Goal: Communication & Community: Answer question/provide support

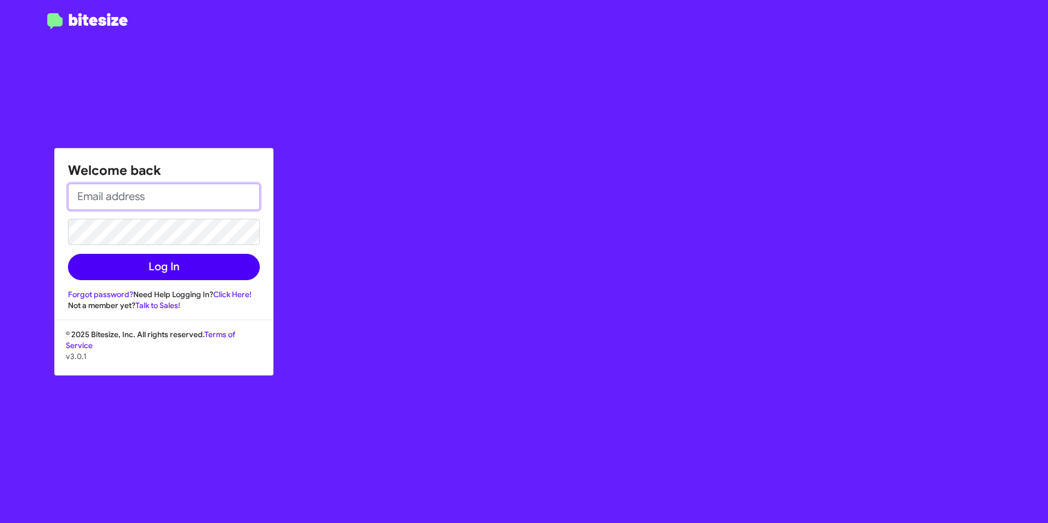
type input "[EMAIL_ADDRESS][DOMAIN_NAME]"
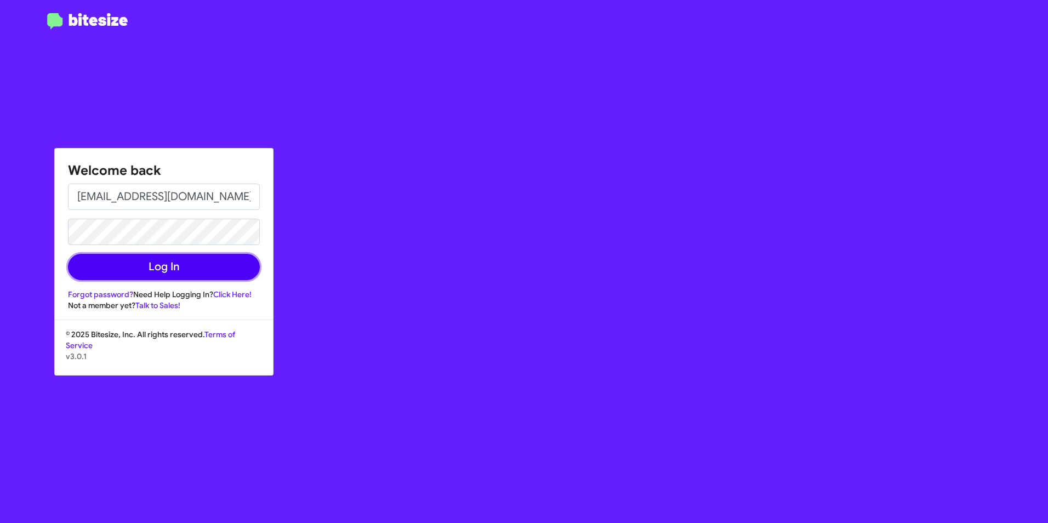
click at [184, 271] on button "Log In" at bounding box center [164, 267] width 192 height 26
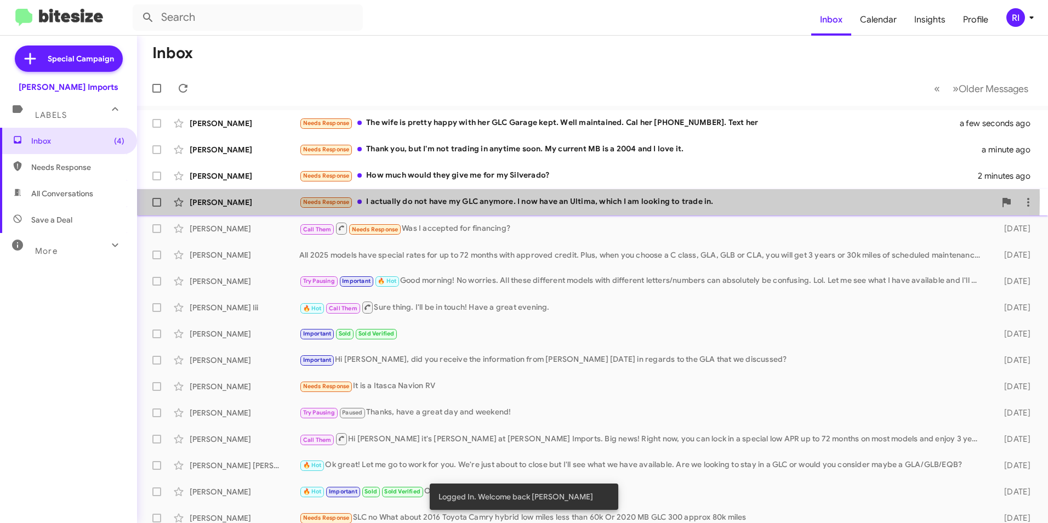
click at [408, 197] on div "Needs Response I actually do not have my GLC anymore. I now have an Ultima, whi…" at bounding box center [647, 202] width 696 height 13
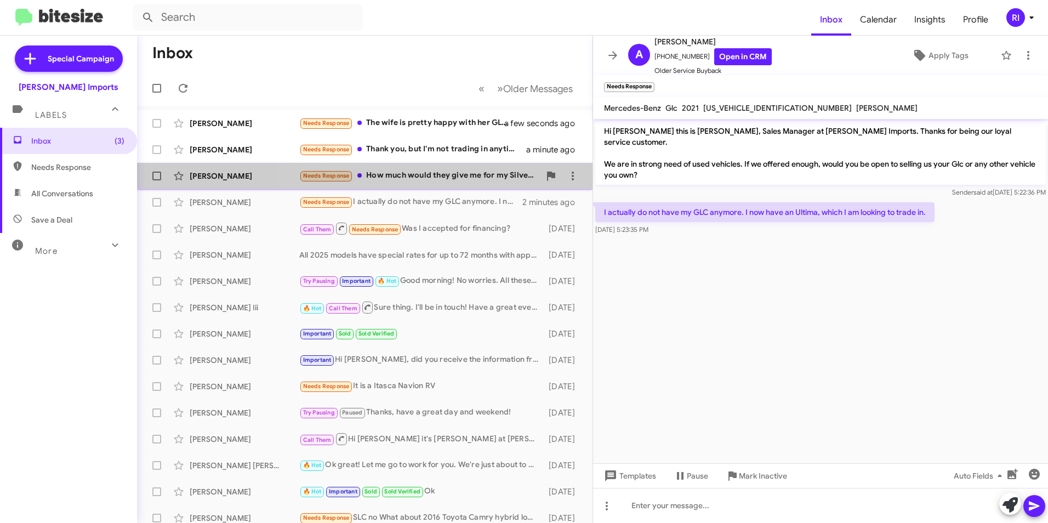
click at [455, 177] on div "Needs Response How much would they give me for my Silverado?" at bounding box center [419, 175] width 241 height 13
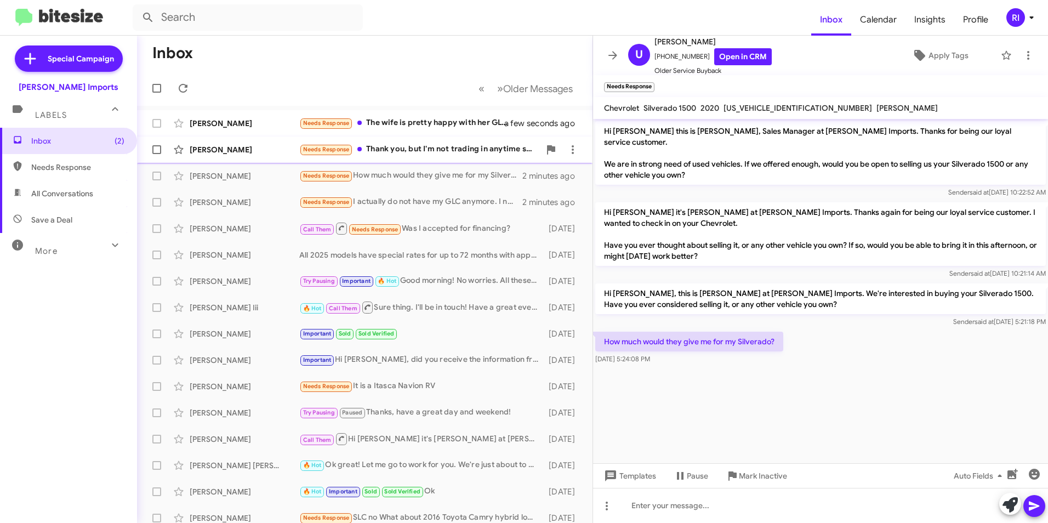
click at [441, 150] on div "Needs Response Thank you, but I'm not trading in anytime soon. My current MB is…" at bounding box center [419, 149] width 241 height 13
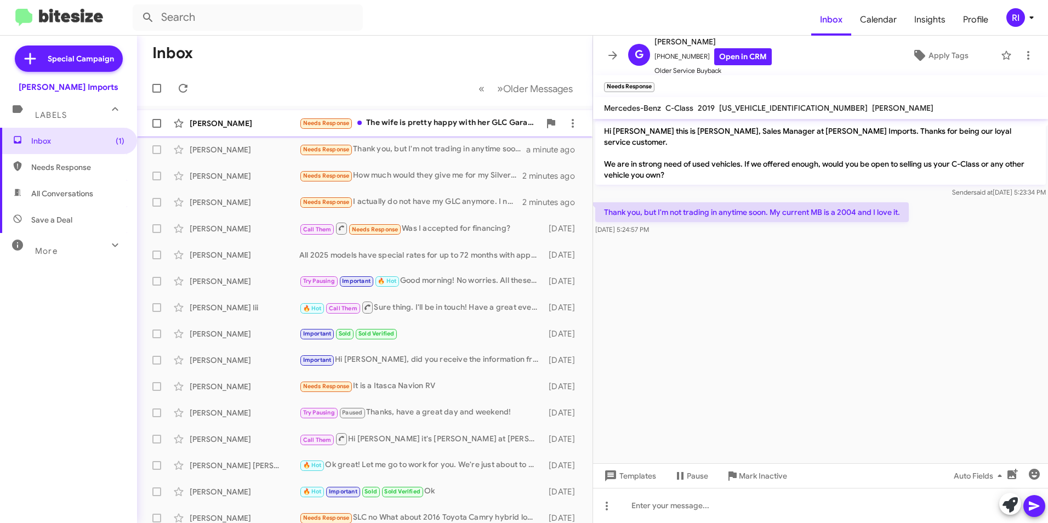
click at [451, 126] on div "Needs Response The wife is pretty happy with her GLC Garage kept. Well maintain…" at bounding box center [419, 123] width 241 height 13
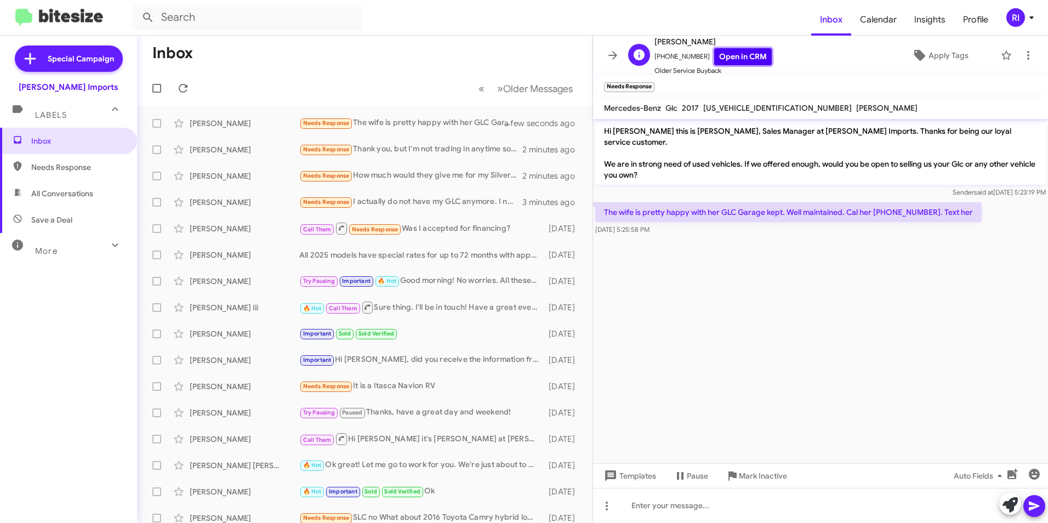
click at [749, 60] on link "Open in CRM" at bounding box center [743, 56] width 58 height 17
click at [182, 82] on icon at bounding box center [183, 88] width 13 height 13
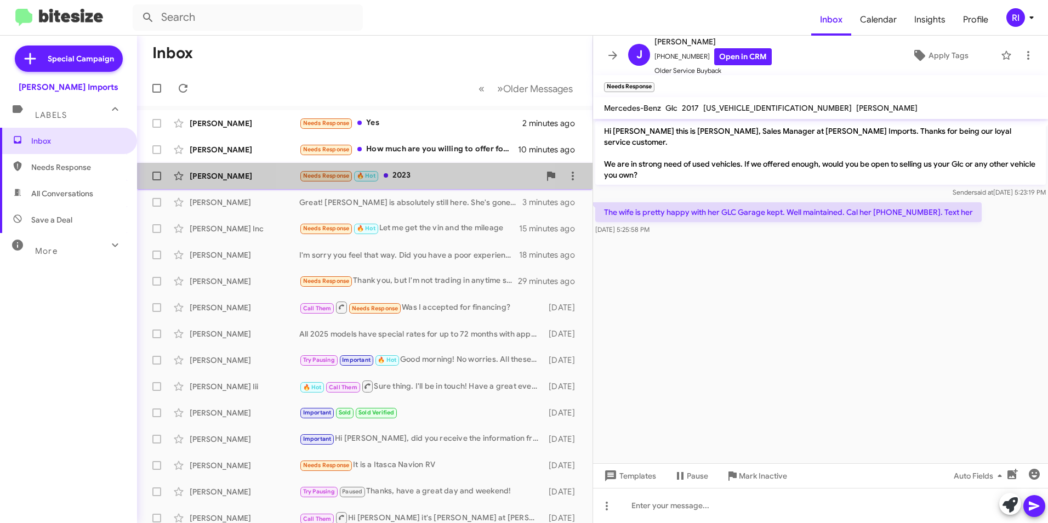
click at [413, 181] on div "Needs Response 🔥 Hot 2023" at bounding box center [419, 175] width 241 height 13
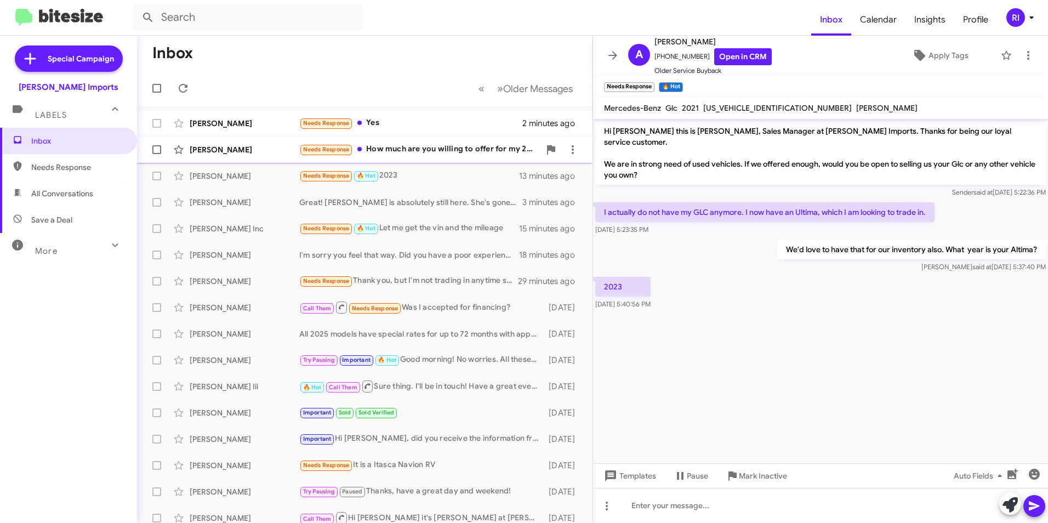
click at [388, 154] on div "Needs Response How much are you willing to offer for my 2019 accord" at bounding box center [419, 149] width 241 height 13
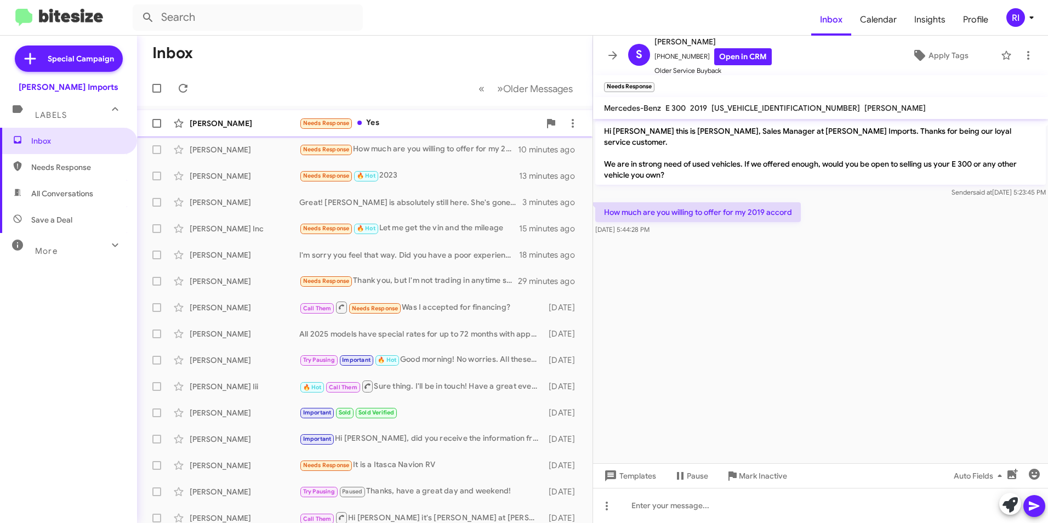
click at [382, 126] on div "Needs Response Yes" at bounding box center [419, 123] width 241 height 13
